Goal: Find specific fact: Find contact information

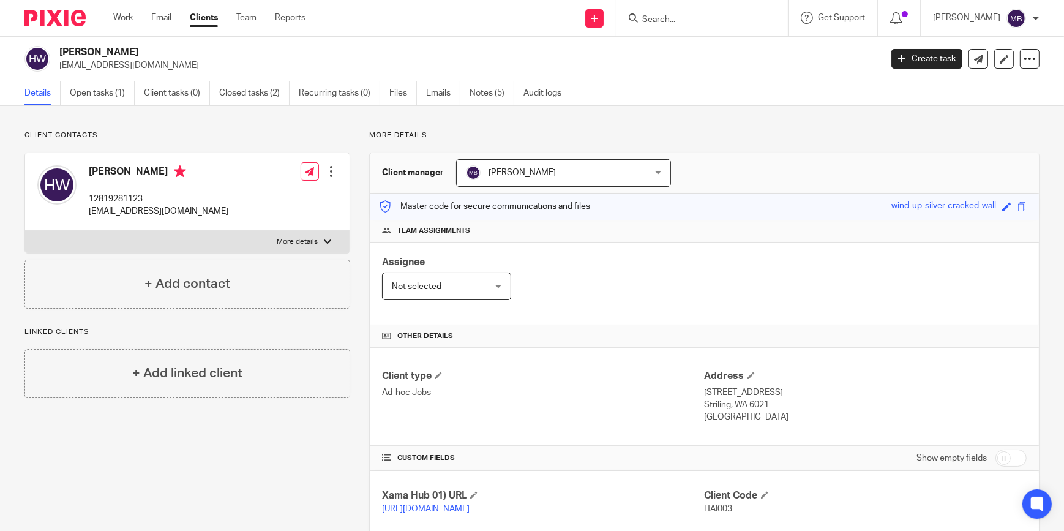
scroll to position [171, 0]
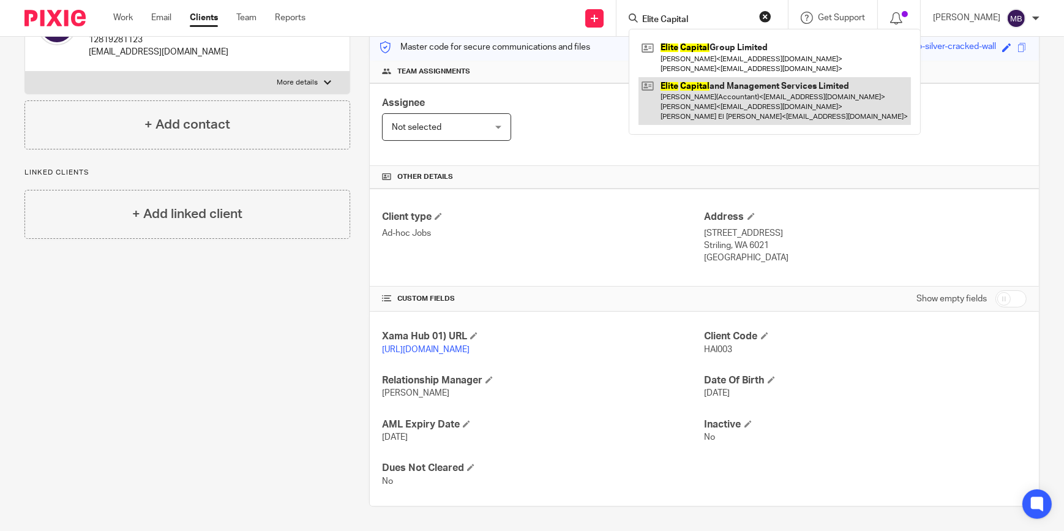
type input "Elite Capital"
click at [741, 98] on link at bounding box center [775, 101] width 272 height 48
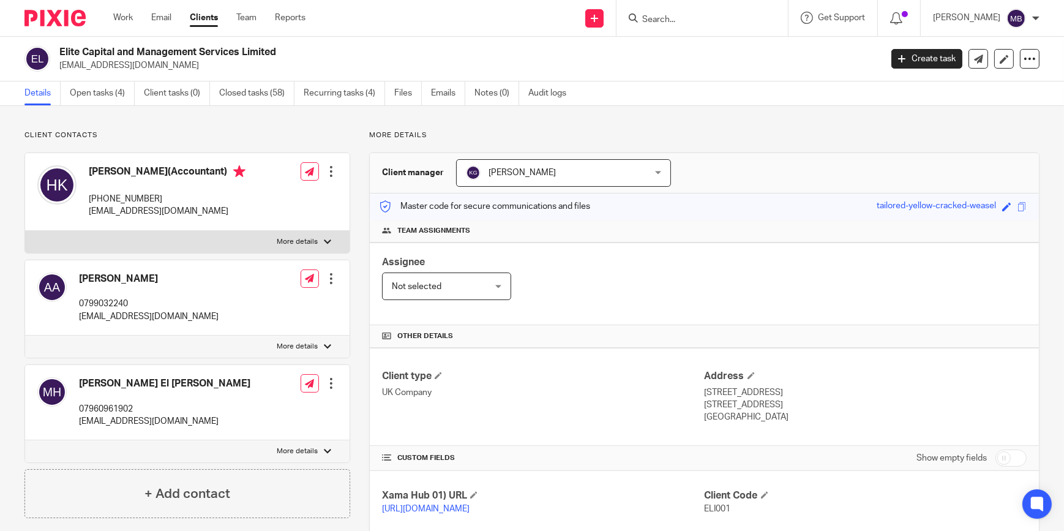
drag, startPoint x: 0, startPoint y: 0, endPoint x: 106, endPoint y: 195, distance: 222.2
click at [106, 195] on p "+44 7493 091814" at bounding box center [167, 199] width 157 height 12
copy p "7493 091814"
click at [258, 92] on link "Closed tasks (58)" at bounding box center [256, 93] width 75 height 24
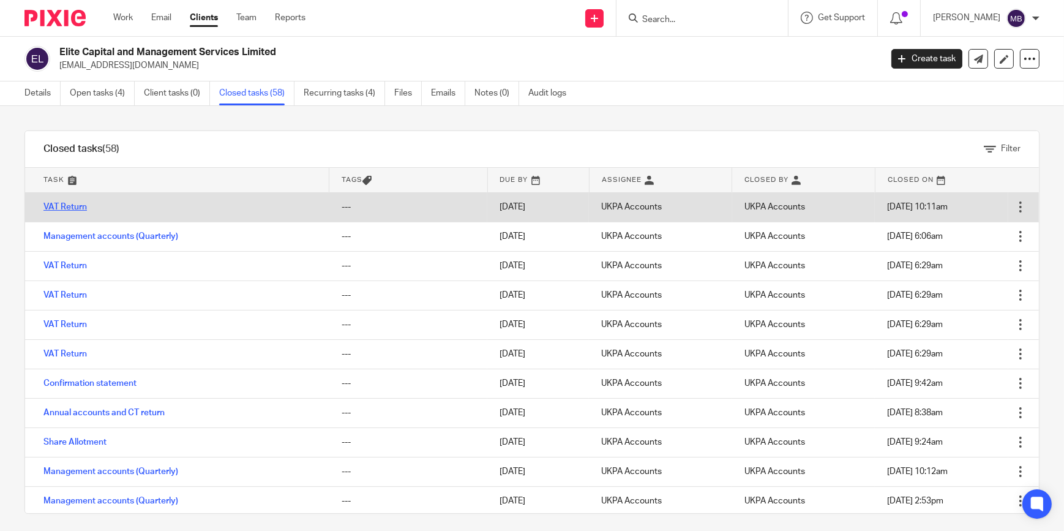
click at [72, 210] on link "VAT Return" at bounding box center [64, 207] width 43 height 9
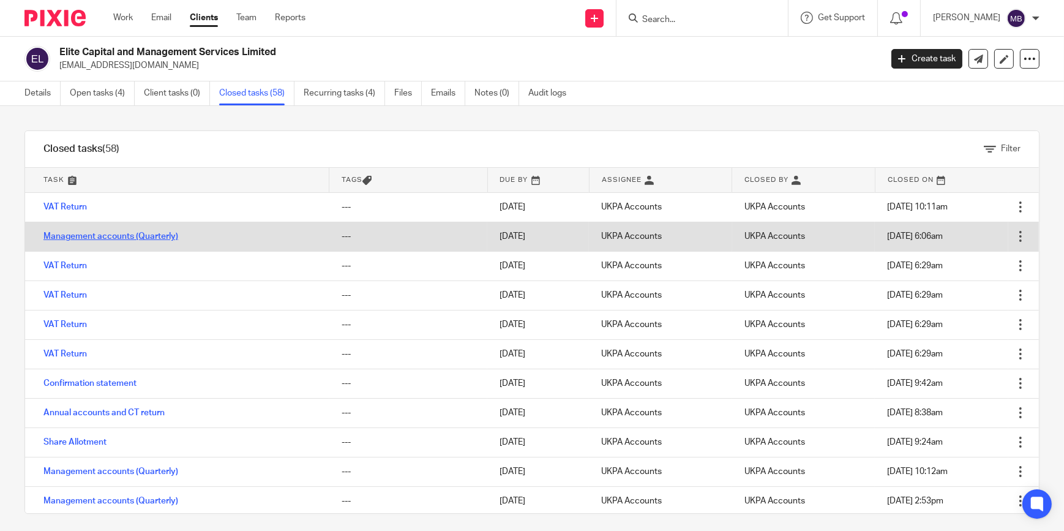
click at [109, 238] on link "Management accounts (Quarterly)" at bounding box center [110, 236] width 135 height 9
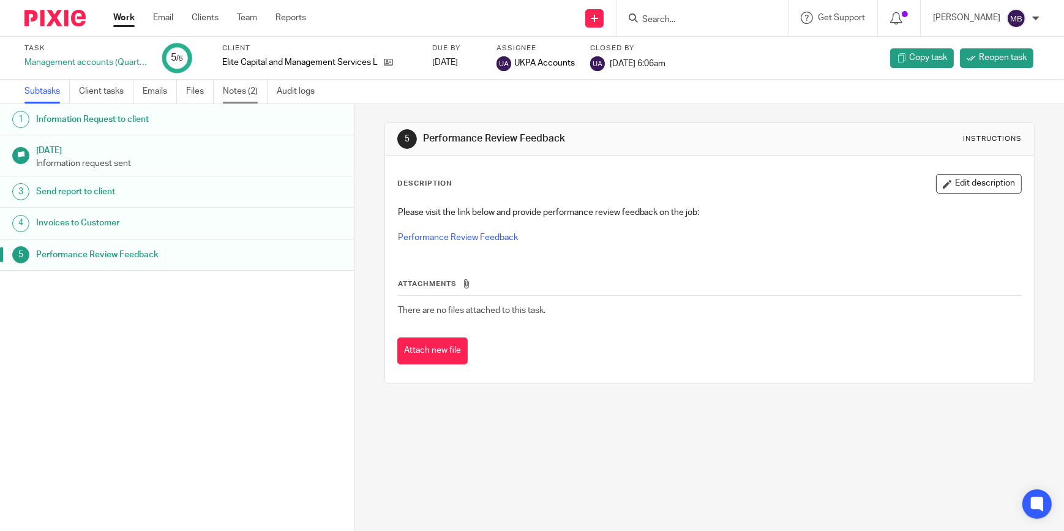
click at [260, 94] on link "Notes (2)" at bounding box center [245, 92] width 45 height 24
